Goal: Transaction & Acquisition: Purchase product/service

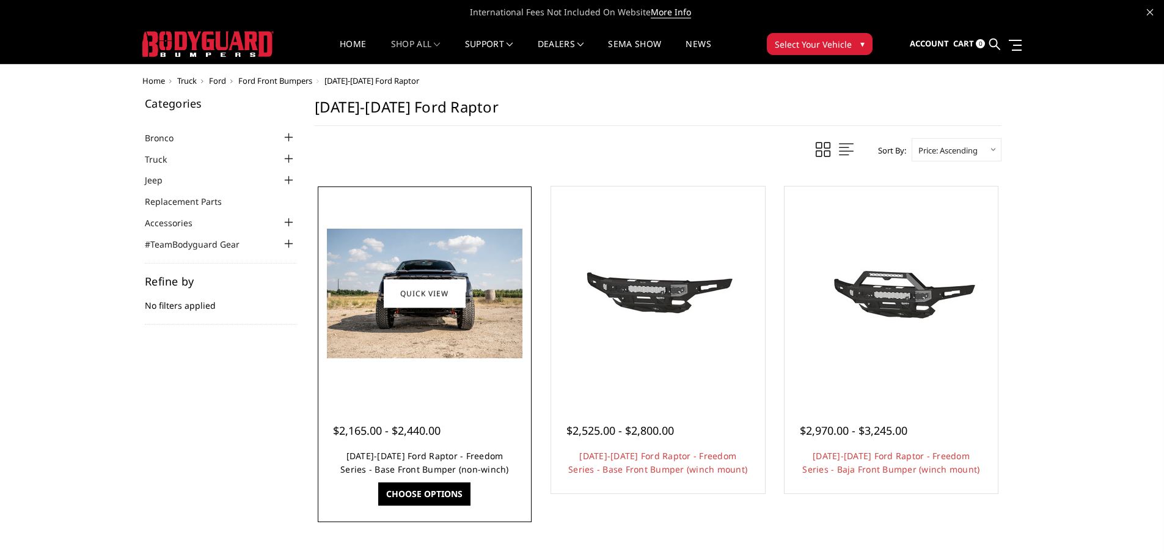
click at [386, 454] on link "[DATE]-[DATE] Ford Raptor - Freedom Series - Base Front Bumper (non-winch)" at bounding box center [424, 462] width 169 height 25
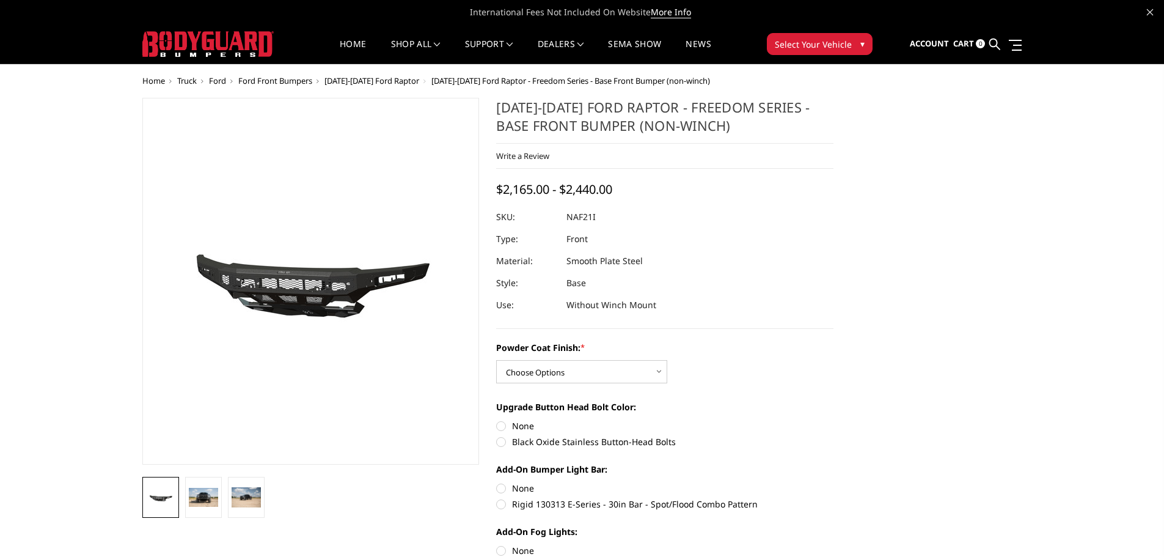
click at [317, 285] on img at bounding box center [299, 282] width 782 height 366
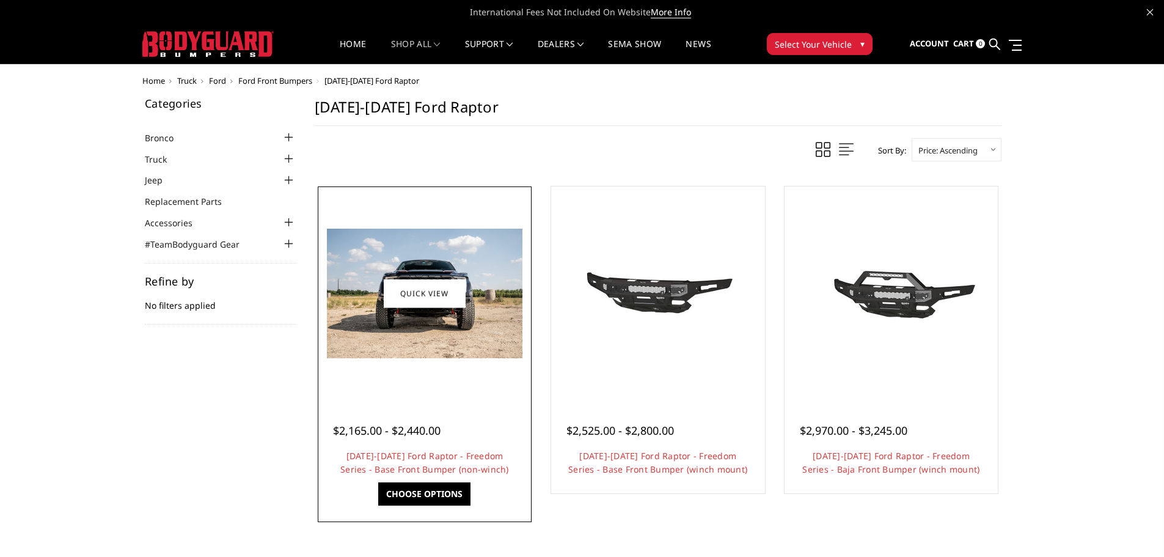
click at [430, 488] on link "Choose Options" at bounding box center [424, 493] width 92 height 23
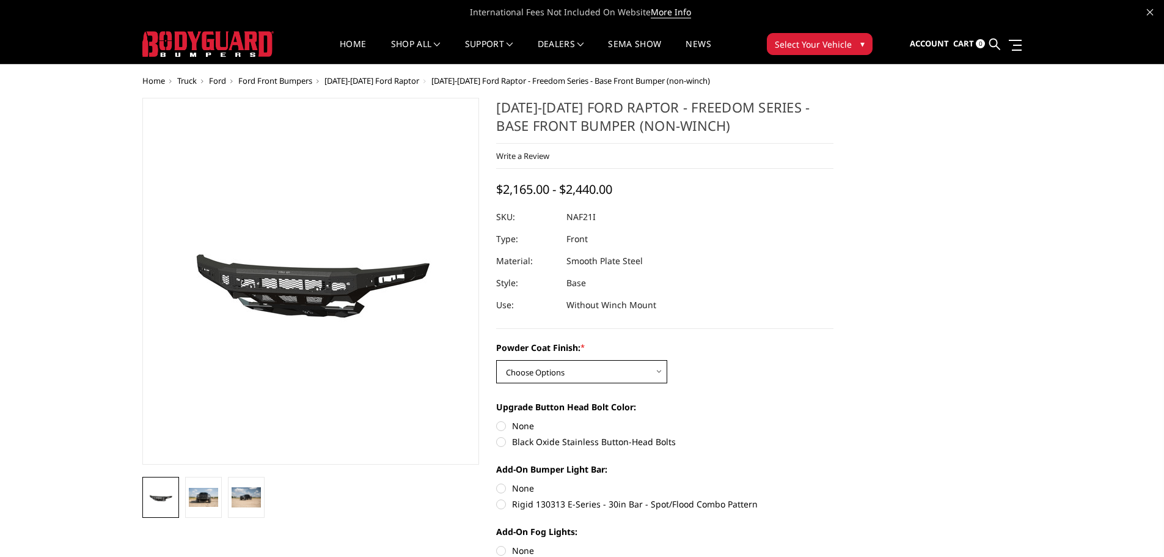
click at [645, 368] on select "Choose Options Bare Metal Texture Black Powder Coat" at bounding box center [581, 371] width 171 height 23
select select "2768"
click at [496, 360] on select "Choose Options Bare Metal Texture Black Powder Coat" at bounding box center [581, 371] width 171 height 23
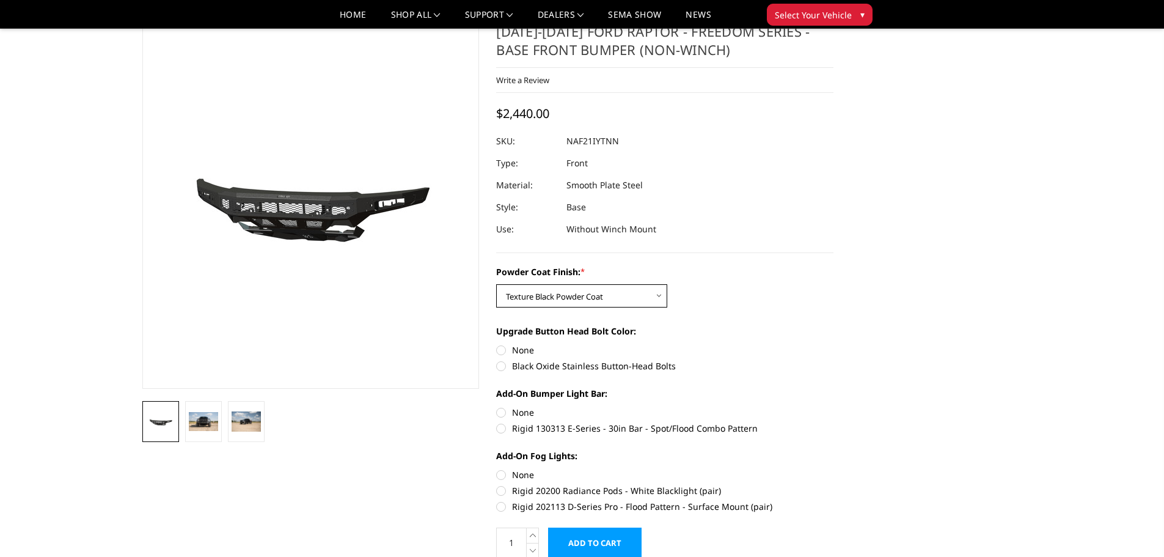
scroll to position [61, 0]
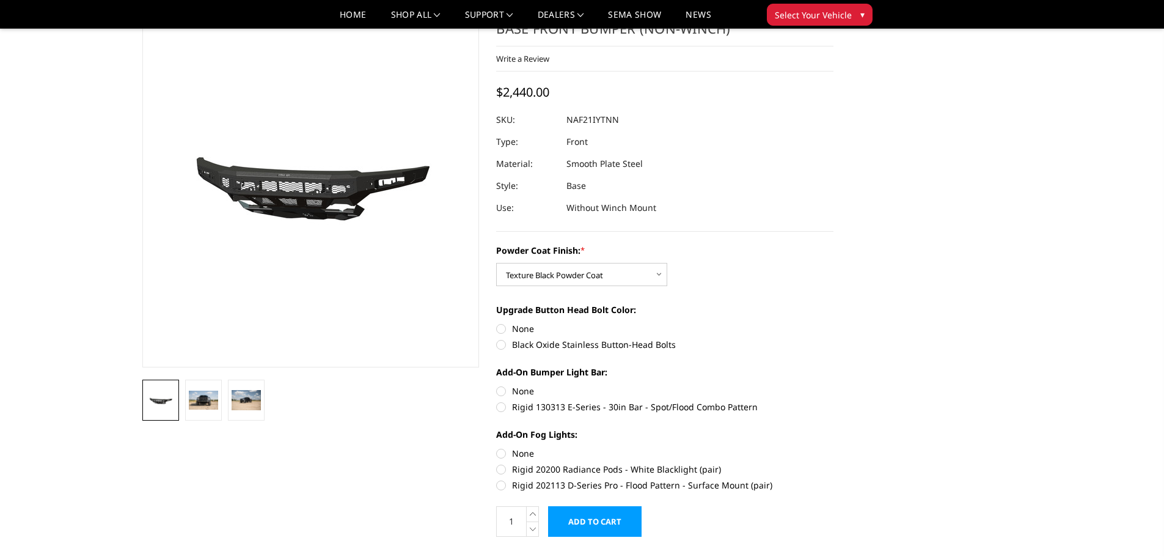
click at [498, 348] on label "Black Oxide Stainless Button-Head Bolts" at bounding box center [664, 344] width 337 height 13
click at [833, 323] on input "Black Oxide Stainless Button-Head Bolts" at bounding box center [833, 322] width 1 height 1
radio input "true"
click at [502, 407] on label "Rigid 130313 E-Series - 30in Bar - Spot/Flood Combo Pattern" at bounding box center [664, 406] width 337 height 13
click at [833, 385] on input "Rigid 130313 E-Series - 30in Bar - Spot/Flood Combo Pattern" at bounding box center [833, 384] width 1 height 1
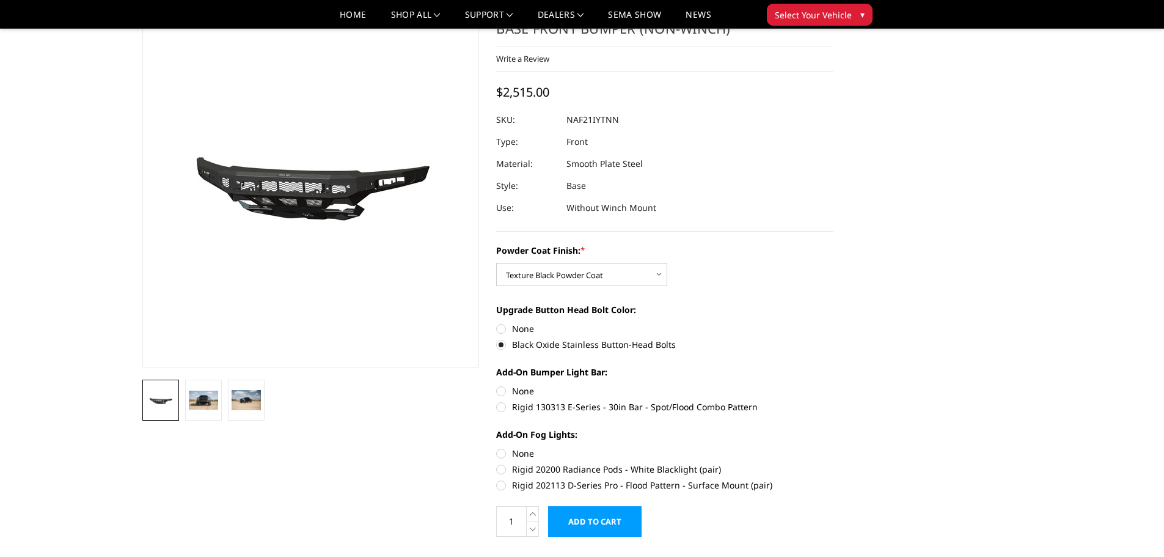
radio input "true"
click at [202, 407] on img at bounding box center [203, 400] width 29 height 20
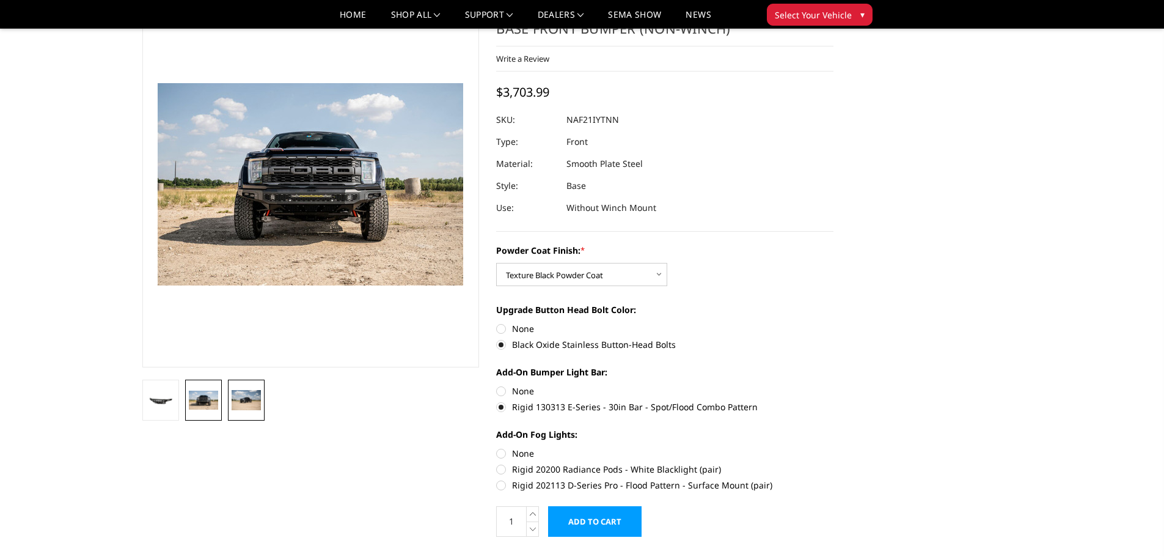
click at [230, 401] on link at bounding box center [246, 399] width 37 height 41
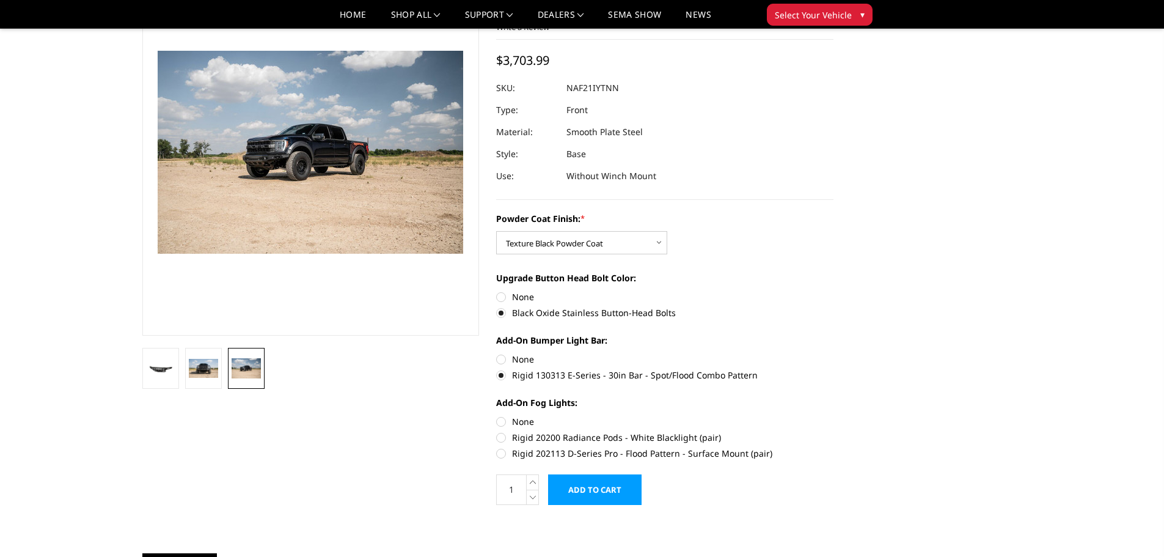
scroll to position [122, 0]
